Goal: Transaction & Acquisition: Obtain resource

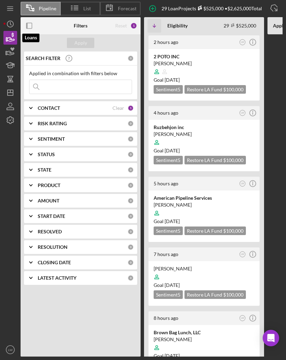
click at [226, 208] on div at bounding box center [204, 212] width 101 height 13
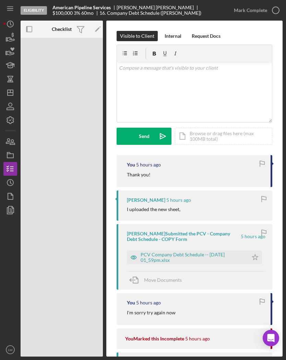
click at [14, 192] on icon "button" at bounding box center [10, 195] width 17 height 17
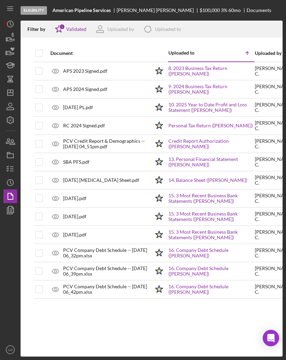
click at [230, 68] on link "8. 2023 Business Tax Return ([PERSON_NAME])" at bounding box center [211, 70] width 86 height 11
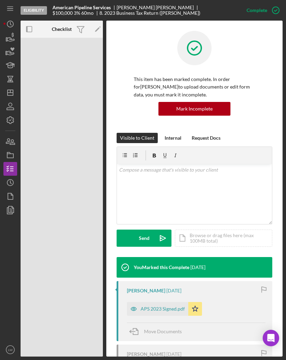
click at [171, 308] on div "APS 2023 Signed.pdf" at bounding box center [163, 308] width 44 height 5
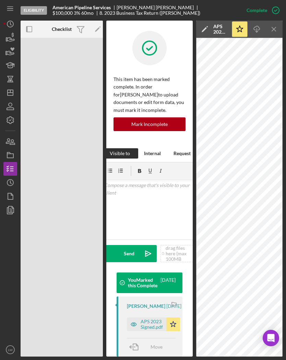
click at [259, 35] on icon "Icon/Download" at bounding box center [256, 29] width 15 height 15
click at [274, 28] on icon "Icon/Menu Close" at bounding box center [273, 29] width 15 height 15
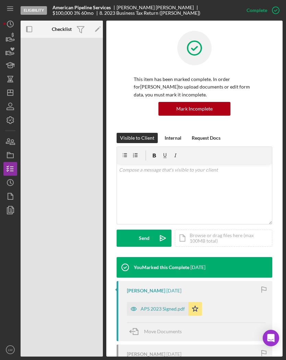
click at [13, 194] on icon "button" at bounding box center [10, 195] width 17 height 17
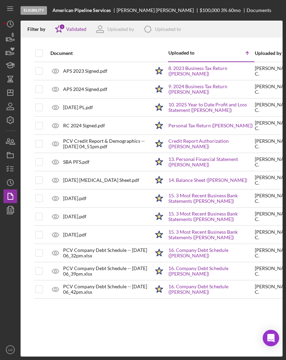
click at [227, 85] on link "9. 2024 Business Tax Return ([PERSON_NAME])" at bounding box center [211, 89] width 86 height 11
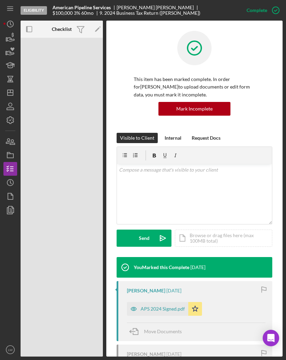
click at [167, 305] on div "APS 2024 Signed.pdf" at bounding box center [157, 309] width 61 height 14
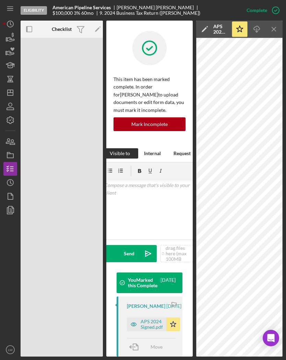
click at [257, 32] on polyline "button" at bounding box center [256, 31] width 2 height 1
click at [15, 196] on icon "button" at bounding box center [10, 195] width 17 height 17
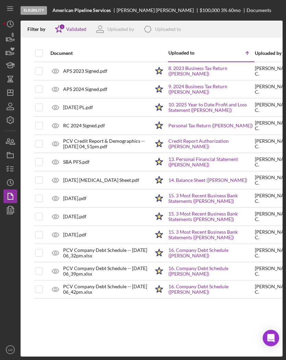
click at [225, 87] on link "9. 2024 Business Tax Return ([PERSON_NAME])" at bounding box center [211, 89] width 86 height 11
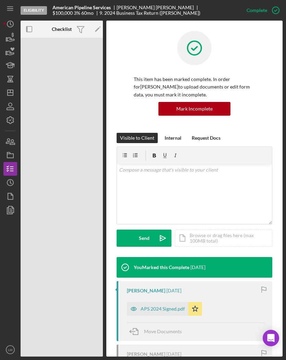
click at [168, 312] on div "APS 2024 Signed.pdf" at bounding box center [157, 309] width 61 height 14
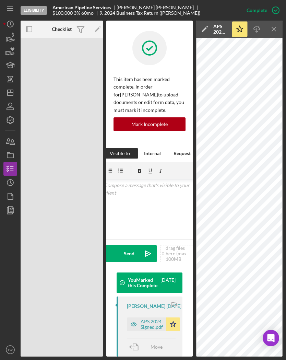
click at [260, 28] on icon "Icon/Download" at bounding box center [256, 29] width 15 height 15
click at [15, 196] on icon "button" at bounding box center [10, 195] width 17 height 17
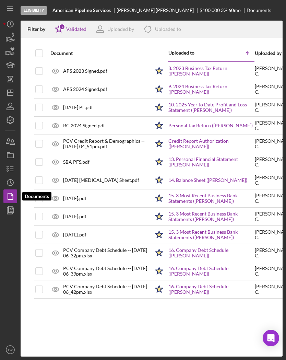
click at [219, 106] on link "10. 2025 Year to Date Profit and Loss Statement ([PERSON_NAME])" at bounding box center [211, 107] width 86 height 11
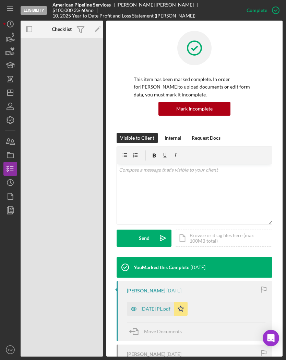
scroll to position [33, 0]
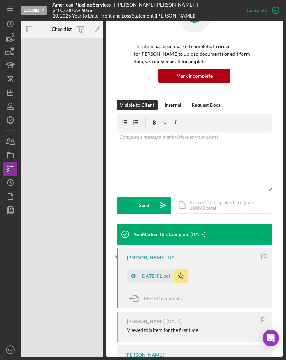
click at [159, 277] on div "[DATE] PL.pdf" at bounding box center [156, 275] width 30 height 5
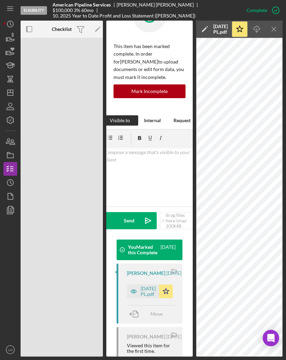
click at [262, 34] on icon "Icon/Download" at bounding box center [256, 29] width 15 height 15
